Goal: Task Accomplishment & Management: Manage account settings

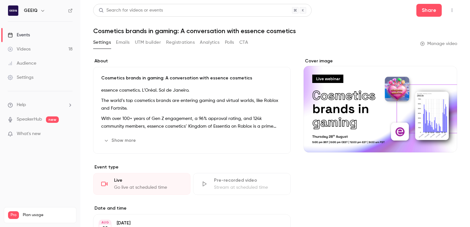
click at [30, 51] on div "Videos" at bounding box center [19, 49] width 23 height 6
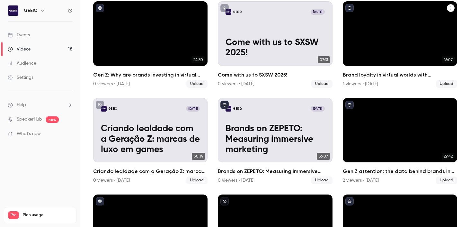
scroll to position [328, 0]
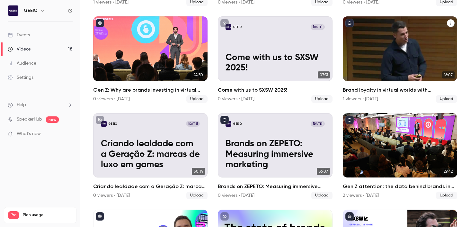
click at [450, 22] on icon "Brand loyalty in virtual worlds with Craig Tattersall" at bounding box center [450, 23] width 4 height 4
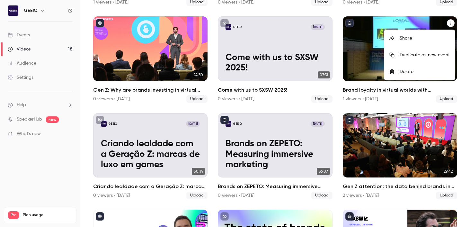
click at [440, 33] on li "Share" at bounding box center [419, 38] width 71 height 17
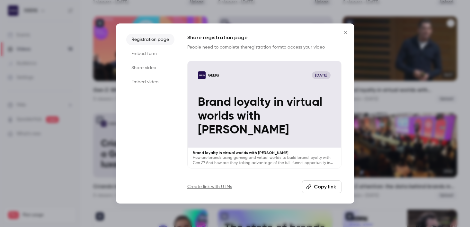
click at [312, 187] on button "Copy link" at bounding box center [321, 186] width 39 height 13
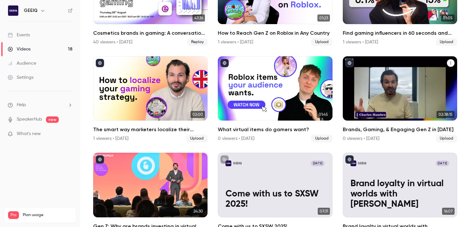
scroll to position [188, 0]
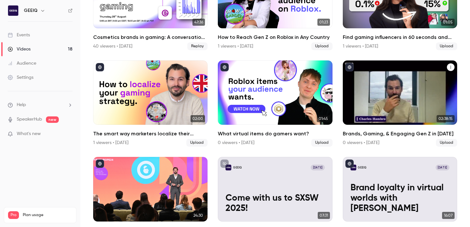
click at [450, 66] on icon "Brands, Gaming, & Engaging Gen Z in 2024" at bounding box center [450, 67] width 4 height 4
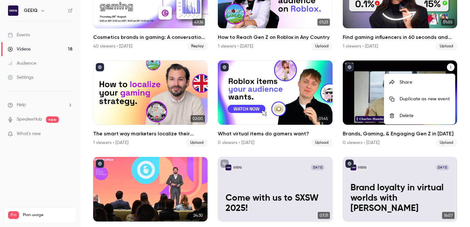
click at [415, 86] on li "Share" at bounding box center [419, 82] width 71 height 17
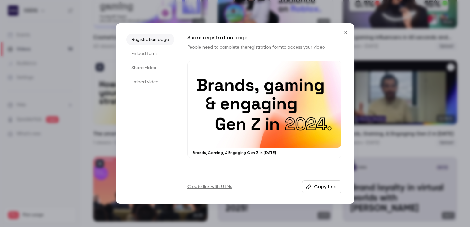
click at [308, 188] on icon "button" at bounding box center [308, 186] width 5 height 5
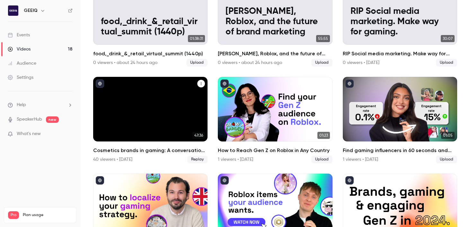
scroll to position [0, 0]
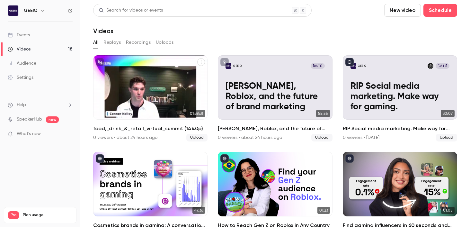
click at [201, 62] on icon "food,_drink_&_retail_virtual_summit (1440p)" at bounding box center [201, 62] width 4 height 4
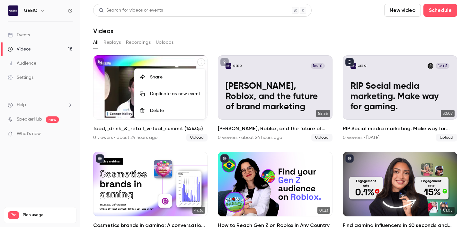
click at [124, 83] on div at bounding box center [235, 113] width 470 height 227
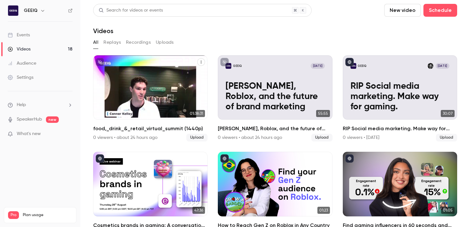
click at [128, 93] on p "food,_drink_&_retail_virtual_summit (1440p)" at bounding box center [150, 101] width 99 height 21
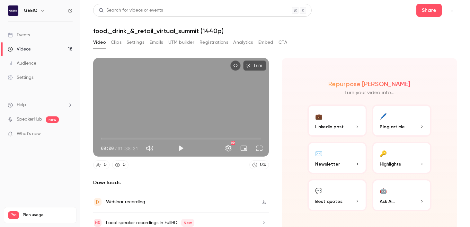
click at [135, 31] on h1 "food,_drink_&_retail_virtual_summit (1440p)" at bounding box center [275, 31] width 364 height 8
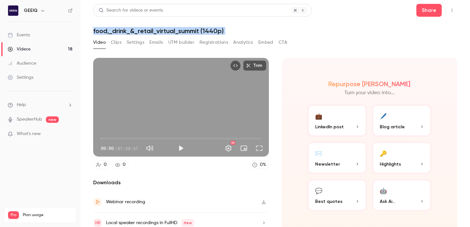
click at [135, 31] on h1 "food,_drink_&_retail_virtual_summit (1440p)" at bounding box center [275, 31] width 364 height 8
click at [135, 42] on button "Settings" at bounding box center [135, 42] width 18 height 10
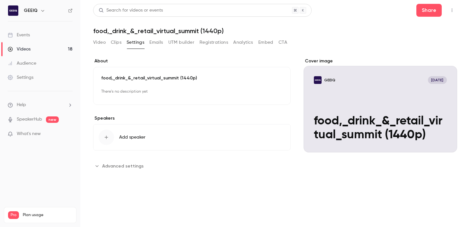
click at [135, 73] on div "food,_drink_&_retail_virtual_summit (1440p) There's no description yet Edit" at bounding box center [191, 86] width 197 height 38
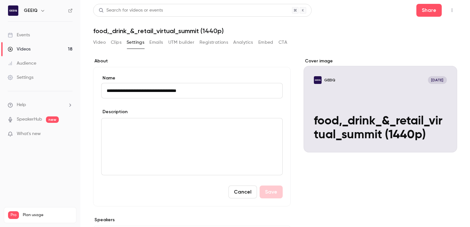
click at [135, 73] on div "**********" at bounding box center [191, 136] width 197 height 139
click at [135, 86] on input "**********" at bounding box center [191, 90] width 181 height 15
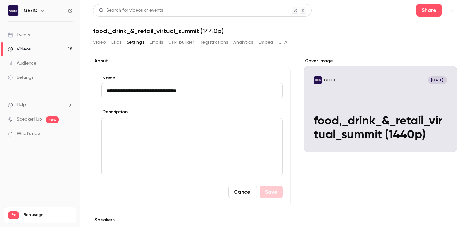
paste input
type input "**********"
click at [215, 132] on div "editor" at bounding box center [191, 146] width 181 height 56
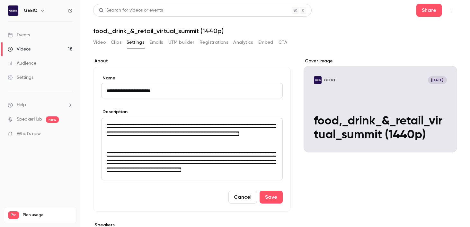
click at [355, 180] on div "Cover image GEEIQ Sep 2 food,_drink_&_retail_virtual_summit (1440p)" at bounding box center [379, 168] width 153 height 220
click at [232, 159] on p "**********" at bounding box center [192, 161] width 170 height 23
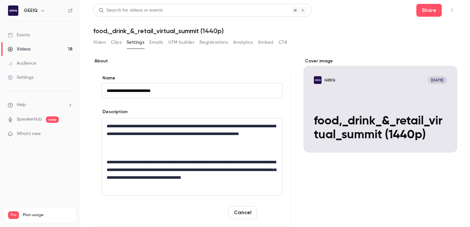
click at [280, 210] on button "Save" at bounding box center [270, 212] width 23 height 13
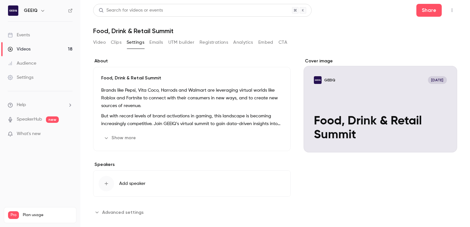
click at [451, 10] on icon "Top Bar Actions" at bounding box center [451, 10] width 5 height 4
click at [451, 10] on div at bounding box center [235, 113] width 470 height 227
click at [430, 17] on header "Search for videos or events Share Food, Drink & Retail Summit" at bounding box center [275, 19] width 364 height 31
click at [429, 12] on button "Share" at bounding box center [428, 10] width 25 height 13
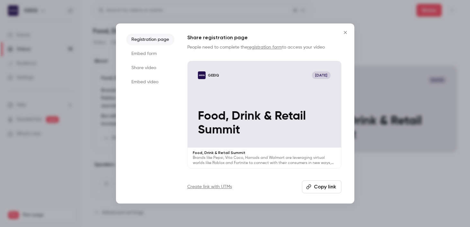
click at [320, 188] on button "Copy link" at bounding box center [321, 186] width 39 height 13
click at [341, 34] on icon "Close" at bounding box center [345, 32] width 8 height 5
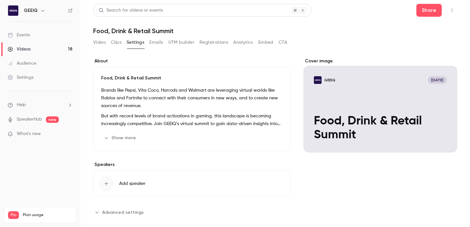
click at [65, 47] on link "Videos 18" at bounding box center [40, 49] width 80 height 14
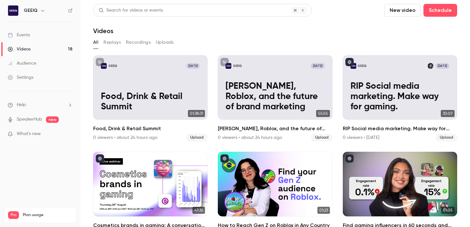
click at [307, 28] on div "Videos" at bounding box center [275, 31] width 364 height 8
click at [308, 40] on div "All Replays Recordings Uploads" at bounding box center [275, 42] width 364 height 10
click at [405, 11] on button "New video" at bounding box center [402, 10] width 37 height 13
click at [402, 45] on div "Upload" at bounding box center [425, 44] width 49 height 6
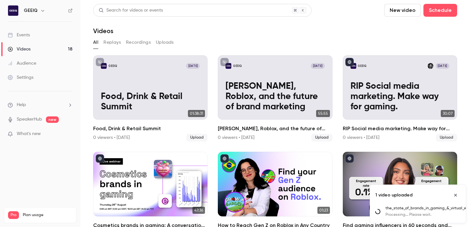
click at [416, 210] on p "the_state_of_brands_in_gaming_&_virtual_worlds_2024 (1440p) (1)" at bounding box center [435, 208] width 101 height 6
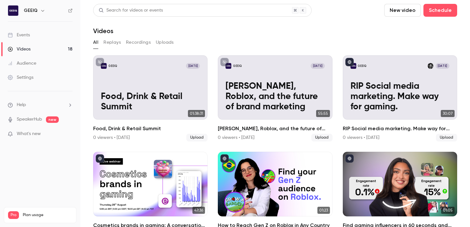
click at [402, 10] on button "New video" at bounding box center [402, 10] width 37 height 13
click at [402, 44] on div "Upload" at bounding box center [425, 44] width 49 height 6
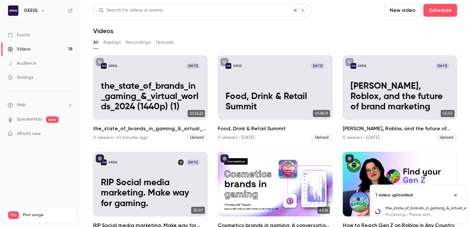
click at [406, 208] on p "the_state_of_brands_in_gaming_&_virtual_worlds_2024 (1440p) (1)" at bounding box center [435, 208] width 101 height 6
click at [408, 210] on p "the_state_of_brands_in_gaming_&_virtual_worlds_2024 (1440p) (1)" at bounding box center [435, 208] width 101 height 6
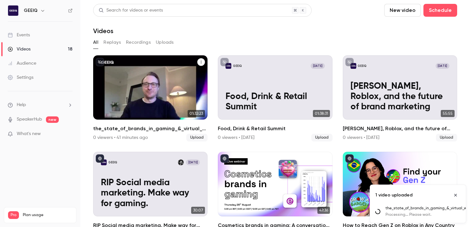
click at [200, 65] on div "the_state_of_brands_in_gaming_&_virtual_worlds_2024 (1440p) (1)" at bounding box center [201, 62] width 8 height 8
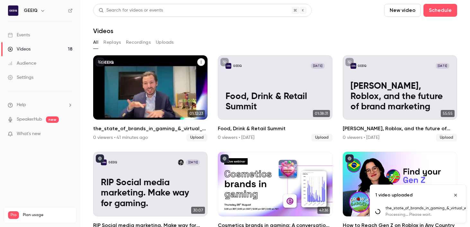
click at [201, 61] on icon "the_state_of_brands_in_gaming_&_virtual_worlds_2024 (1440p) (1)" at bounding box center [201, 62] width 4 height 4
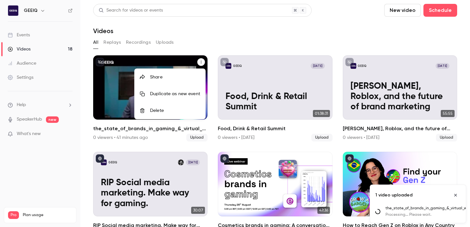
click at [156, 81] on li "Share" at bounding box center [169, 77] width 71 height 17
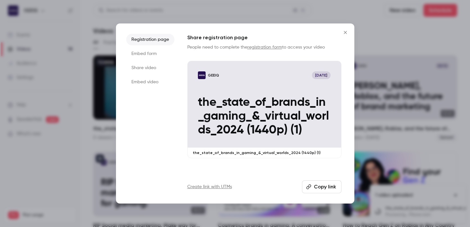
click at [109, 73] on div at bounding box center [235, 113] width 470 height 227
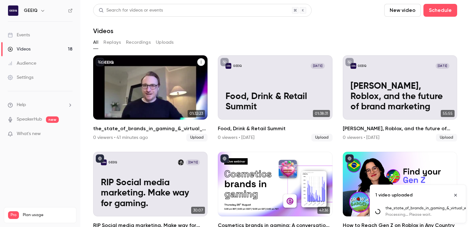
click at [105, 85] on p "the_state_of_brands_in_gaming_&_virtual_worlds_2024 (1440p) (1)" at bounding box center [150, 96] width 99 height 31
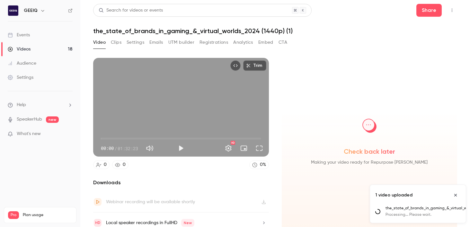
click at [133, 43] on button "Settings" at bounding box center [135, 42] width 18 height 10
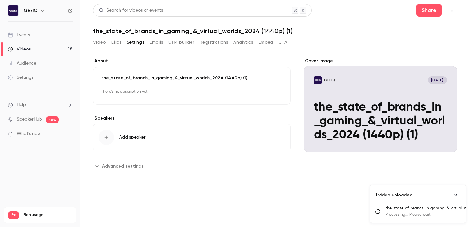
click at [166, 79] on p "the_state_of_brands_in_gaming_&_virtual_worlds_2024 (1440p) (1)" at bounding box center [191, 78] width 181 height 6
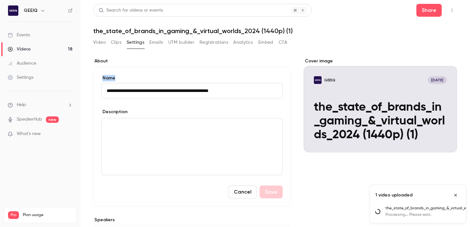
click at [166, 79] on label "Name" at bounding box center [191, 78] width 181 height 6
click at [166, 83] on input "**********" at bounding box center [191, 90] width 181 height 15
click at [147, 94] on input "**********" at bounding box center [191, 90] width 181 height 15
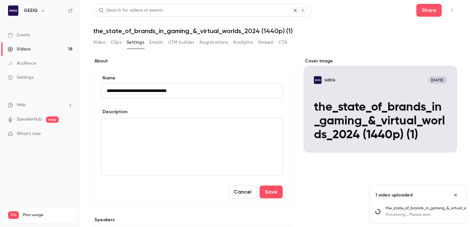
click at [165, 92] on input "**********" at bounding box center [191, 90] width 181 height 15
type input "**********"
click at [152, 134] on div "editor" at bounding box center [191, 146] width 181 height 56
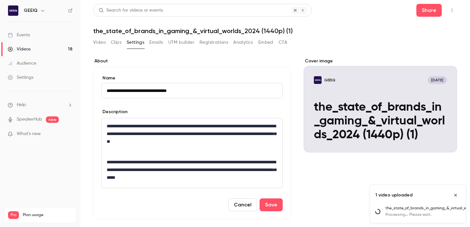
click at [219, 150] on p "editor" at bounding box center [192, 152] width 170 height 8
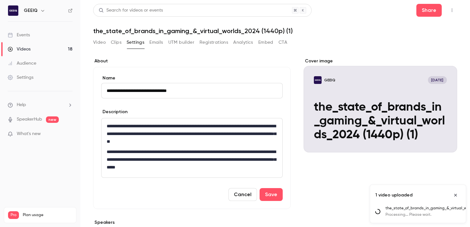
click at [250, 168] on p "**********" at bounding box center [192, 159] width 170 height 23
click at [268, 195] on button "Save" at bounding box center [270, 194] width 23 height 13
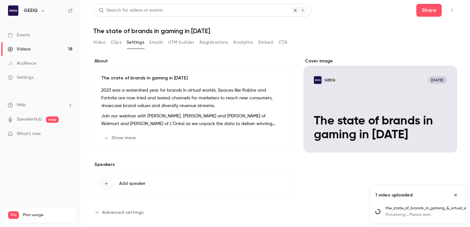
drag, startPoint x: 424, startPoint y: 37, endPoint x: 425, endPoint y: 20, distance: 16.7
click at [424, 36] on div "**********" at bounding box center [275, 113] width 364 height 219
click at [425, 8] on button "Share" at bounding box center [428, 10] width 25 height 13
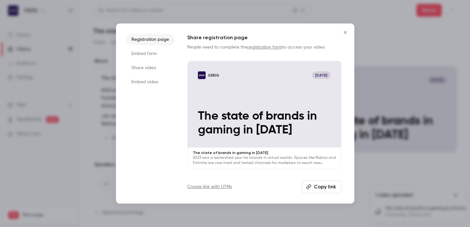
click at [325, 189] on button "Copy link" at bounding box center [321, 186] width 39 height 13
click at [319, 179] on div "Share registration page People need to complete the registration form to access…" at bounding box center [264, 113] width 154 height 159
click at [325, 186] on button "Copy link" at bounding box center [321, 186] width 39 height 13
drag, startPoint x: 435, startPoint y: 94, endPoint x: 422, endPoint y: 92, distance: 13.7
click at [435, 94] on div at bounding box center [235, 113] width 470 height 227
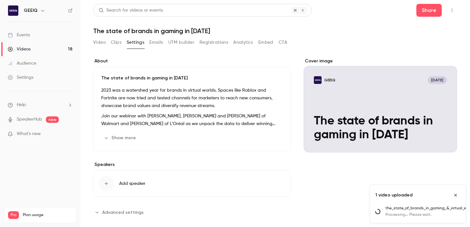
click at [48, 53] on link "Videos 18" at bounding box center [40, 49] width 80 height 14
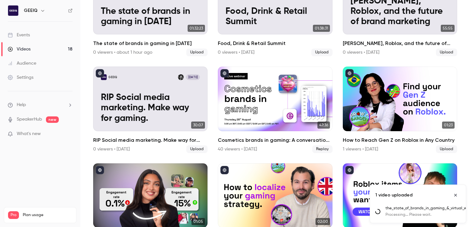
scroll to position [84, 0]
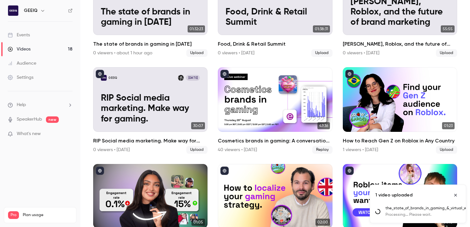
click at [455, 193] on icon "Close uploads list" at bounding box center [455, 195] width 5 height 4
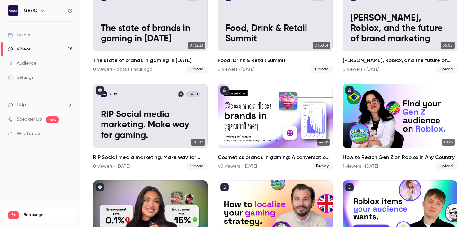
scroll to position [0, 0]
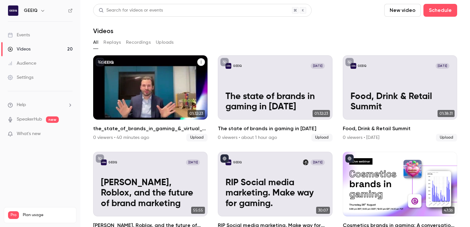
click at [200, 60] on icon "the_state_of_brands_in_gaming_&_virtual_worlds_2024 (1440p) (1)" at bounding box center [201, 62] width 4 height 4
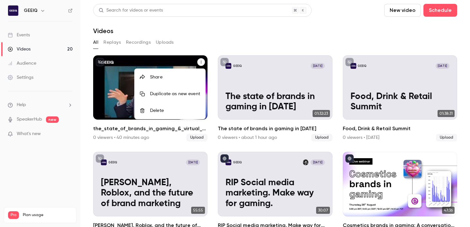
click at [183, 111] on div "Delete" at bounding box center [175, 110] width 50 height 6
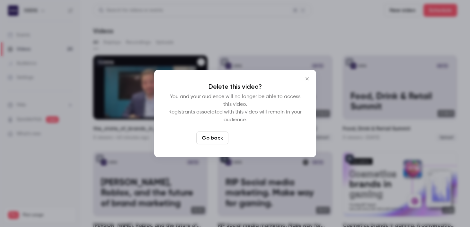
click at [248, 135] on button "Delete video" at bounding box center [252, 137] width 43 height 13
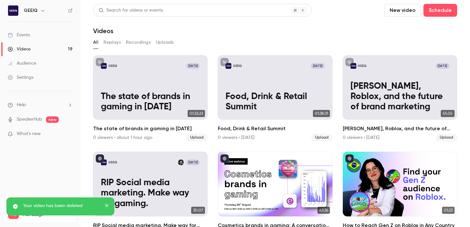
click at [215, 43] on div "All Replays Recordings Uploads" at bounding box center [275, 42] width 364 height 10
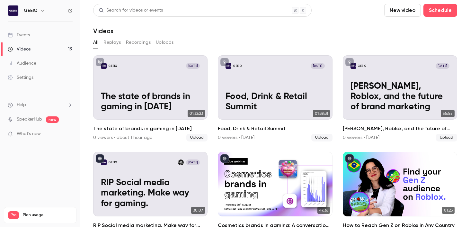
click at [21, 47] on div "Videos" at bounding box center [19, 49] width 23 height 6
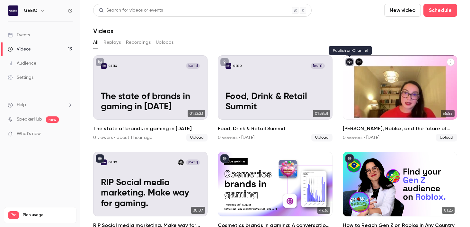
click at [349, 62] on icon "unpublished" at bounding box center [349, 62] width 4 height 4
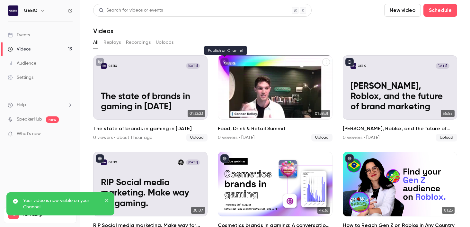
click at [223, 62] on icon "unpublished" at bounding box center [224, 62] width 4 height 4
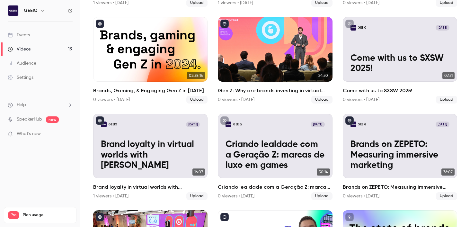
scroll to position [328, 0]
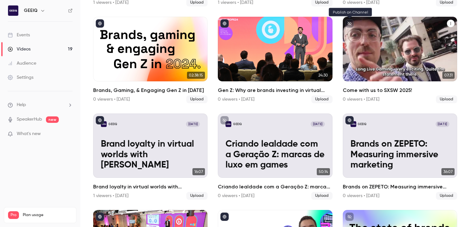
click at [350, 24] on icon "unpublished" at bounding box center [349, 24] width 4 height 4
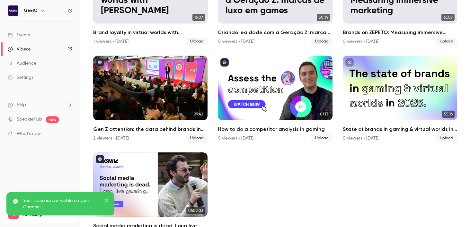
scroll to position [492, 0]
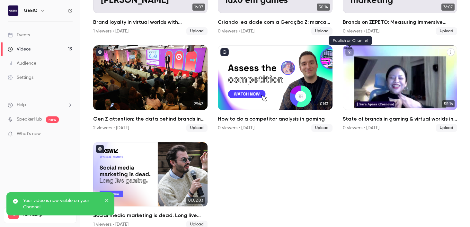
click at [350, 52] on icon "unpublished" at bounding box center [349, 52] width 4 height 4
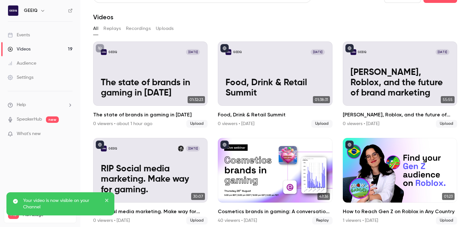
scroll to position [0, 0]
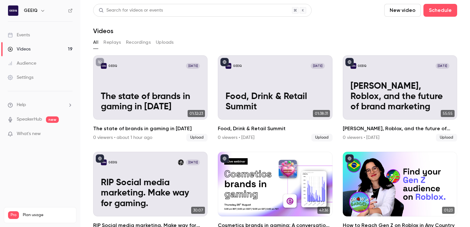
click at [254, 41] on div "All Replays Recordings Uploads" at bounding box center [275, 42] width 364 height 10
click at [170, 39] on button "Uploads" at bounding box center [165, 42] width 18 height 10
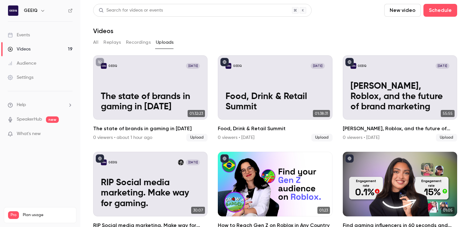
click at [412, 10] on button "New video" at bounding box center [402, 10] width 37 height 13
click at [403, 43] on div "Upload" at bounding box center [425, 44] width 49 height 6
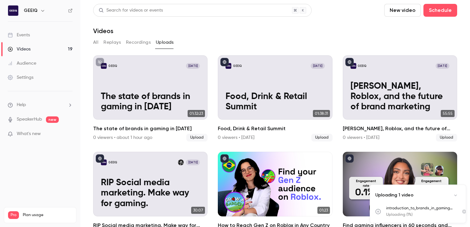
click at [322, 41] on div "All Replays Recordings Uploads" at bounding box center [275, 42] width 364 height 10
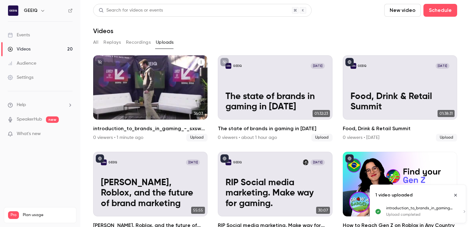
click at [182, 77] on div "GEEIQ [DATE] introduction_to_brands_in_gaming_-_sxsw (1080p)" at bounding box center [150, 87] width 114 height 64
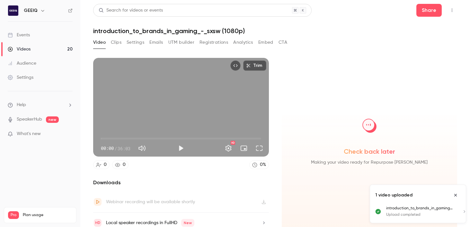
click at [142, 41] on button "Settings" at bounding box center [135, 42] width 18 height 10
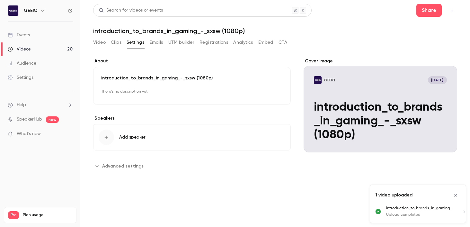
click at [177, 76] on p "introduction_to_brands_in_gaming_-_sxsw (1080p)" at bounding box center [191, 78] width 181 height 6
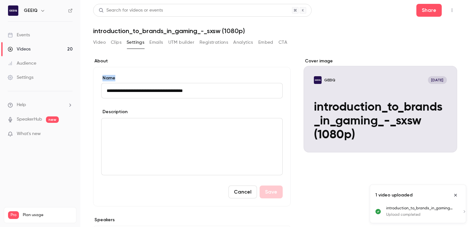
click at [177, 76] on label "Name" at bounding box center [191, 78] width 181 height 6
click at [177, 83] on input "**********" at bounding box center [191, 90] width 181 height 15
click at [177, 88] on input "**********" at bounding box center [191, 90] width 181 height 15
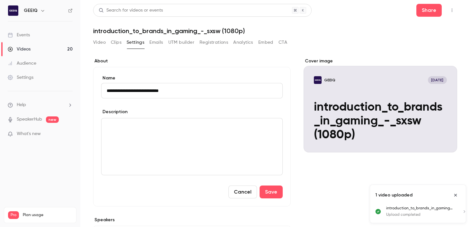
type input "**********"
click at [270, 187] on button "Save" at bounding box center [270, 191] width 23 height 13
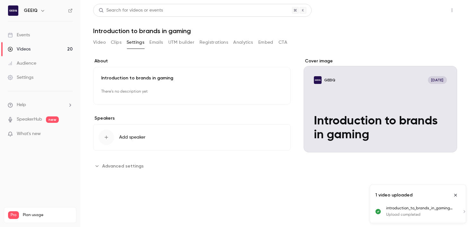
click at [435, 11] on button "Share" at bounding box center [428, 10] width 25 height 13
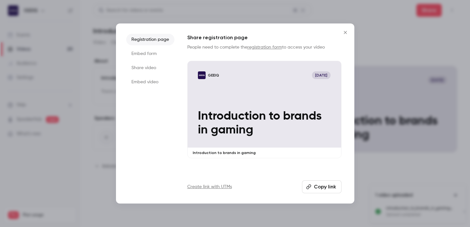
click at [332, 185] on button "Copy link" at bounding box center [321, 186] width 39 height 13
click at [343, 33] on icon "Close" at bounding box center [344, 32] width 3 height 3
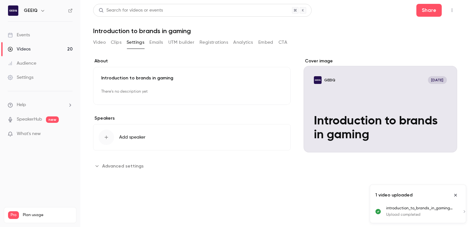
click at [319, 46] on div "Video Clips Settings Emails UTM builder Registrations Analytics Embed CTA" at bounding box center [275, 43] width 364 height 13
